Goal: Navigation & Orientation: Find specific page/section

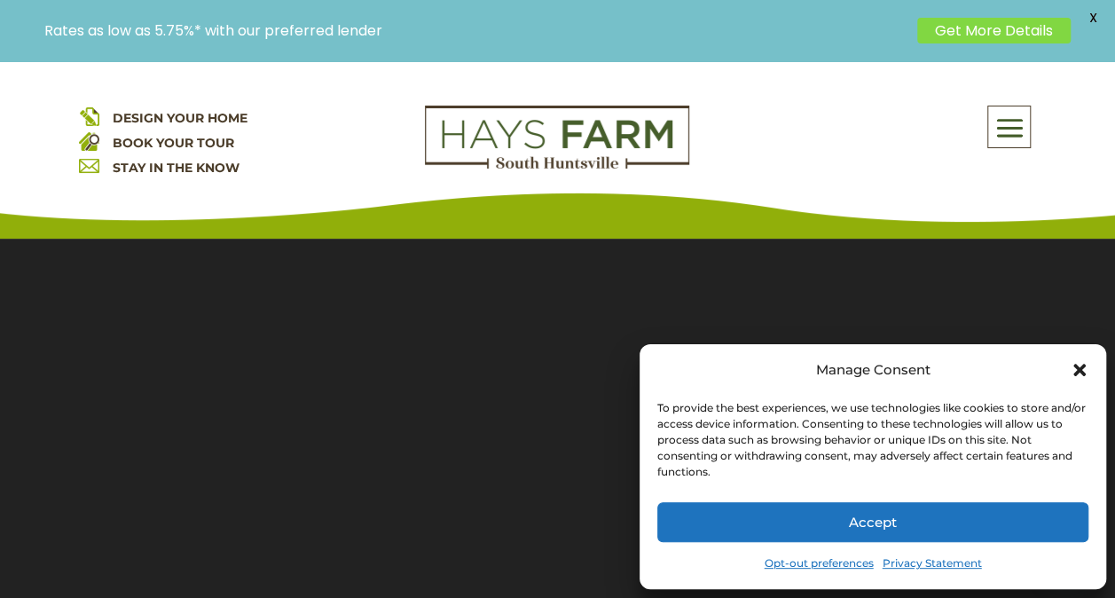
click at [1080, 374] on icon "Close dialog" at bounding box center [1079, 370] width 18 height 18
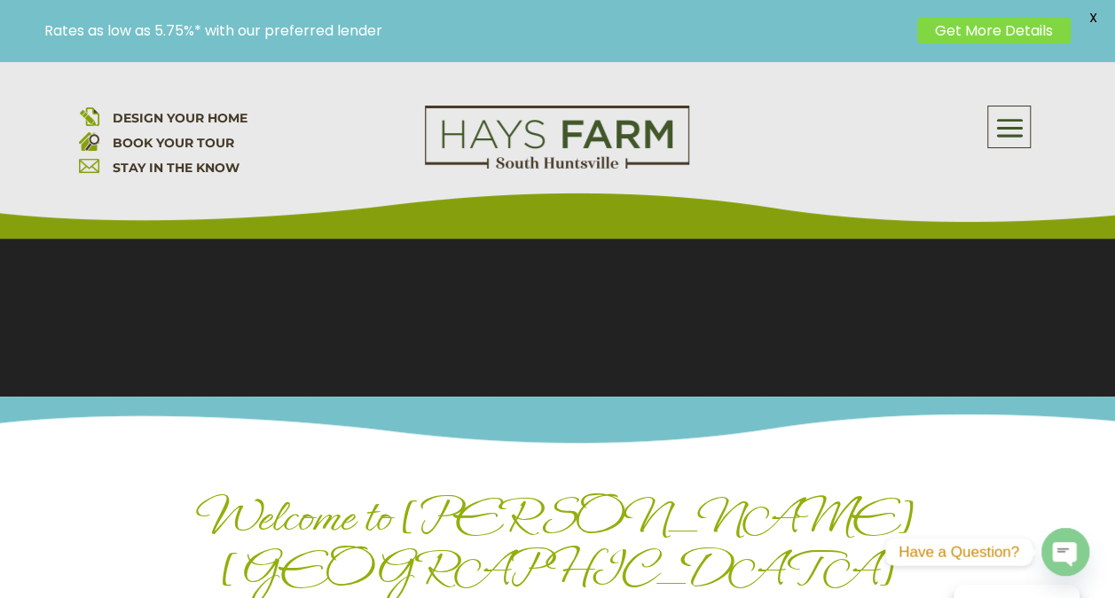
scroll to position [418, 0]
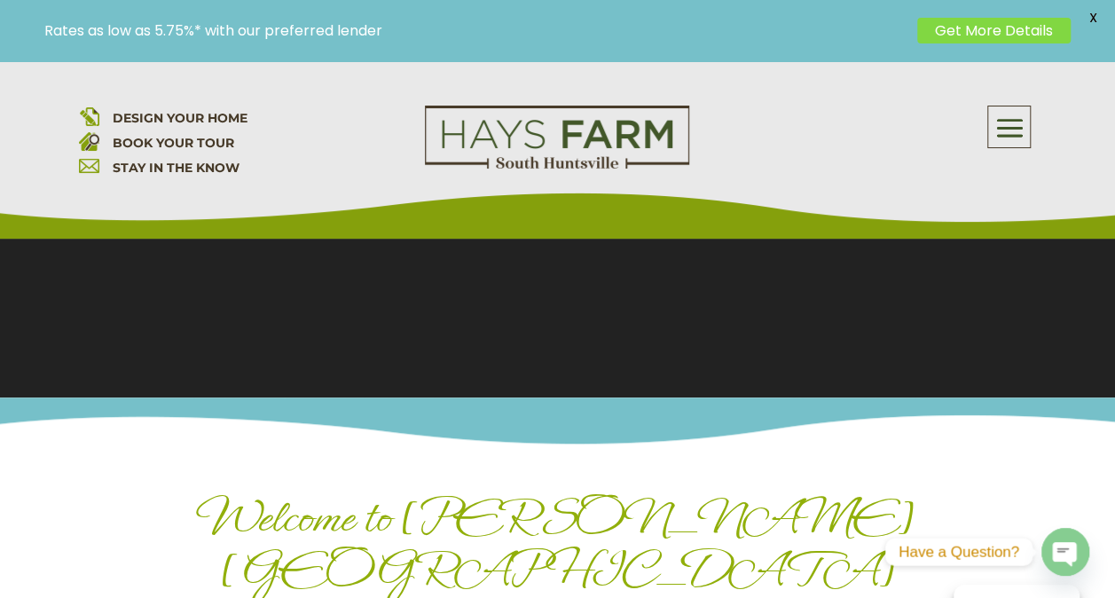
click at [1000, 117] on span at bounding box center [1009, 128] width 42 height 41
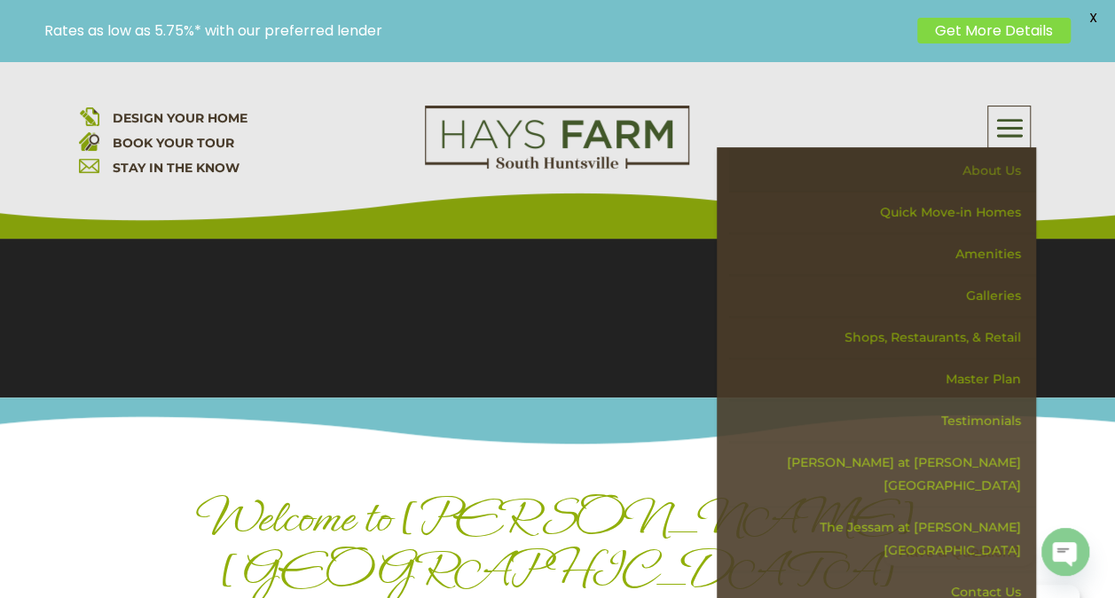
click at [968, 168] on link "About Us" at bounding box center [882, 171] width 307 height 42
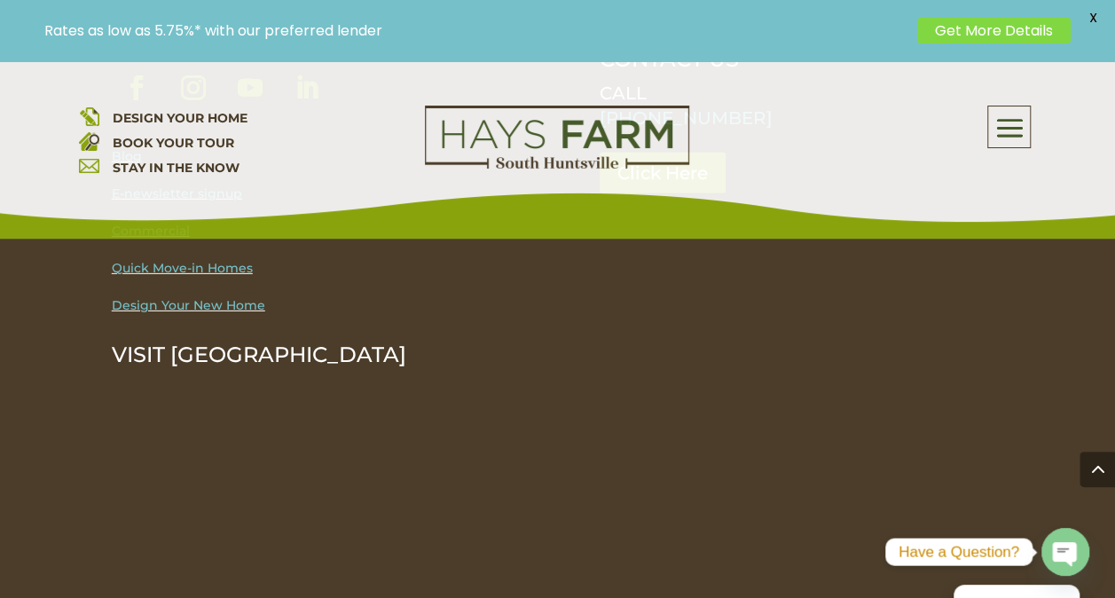
scroll to position [2545, 0]
